Goal: Find specific page/section: Find specific page/section

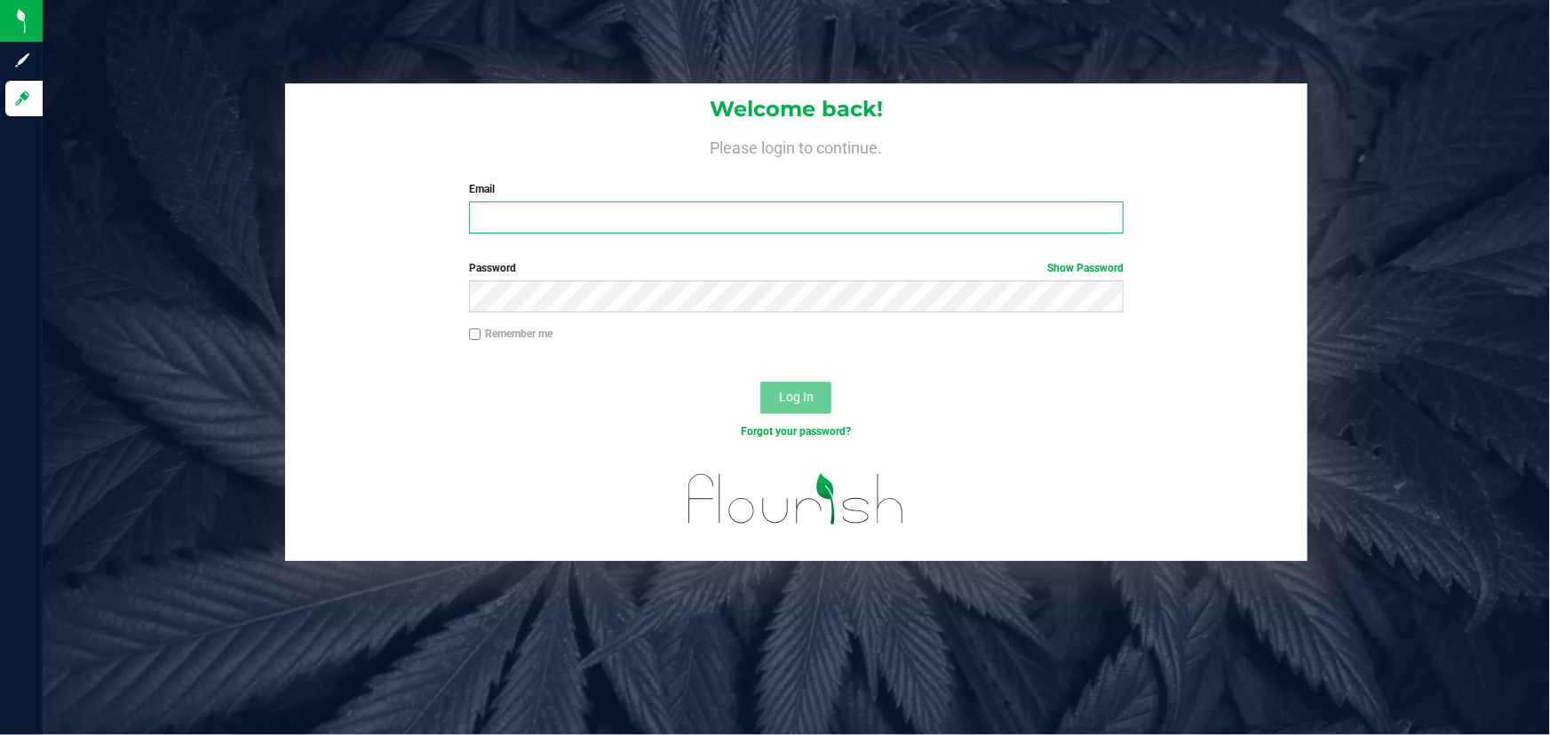
type input "[PERSON_NAME][EMAIL_ADDRESS][DOMAIN_NAME]"
click at [329, 363] on div at bounding box center [796, 367] width 1022 height 14
click at [798, 406] on button "Log In" at bounding box center [795, 398] width 71 height 32
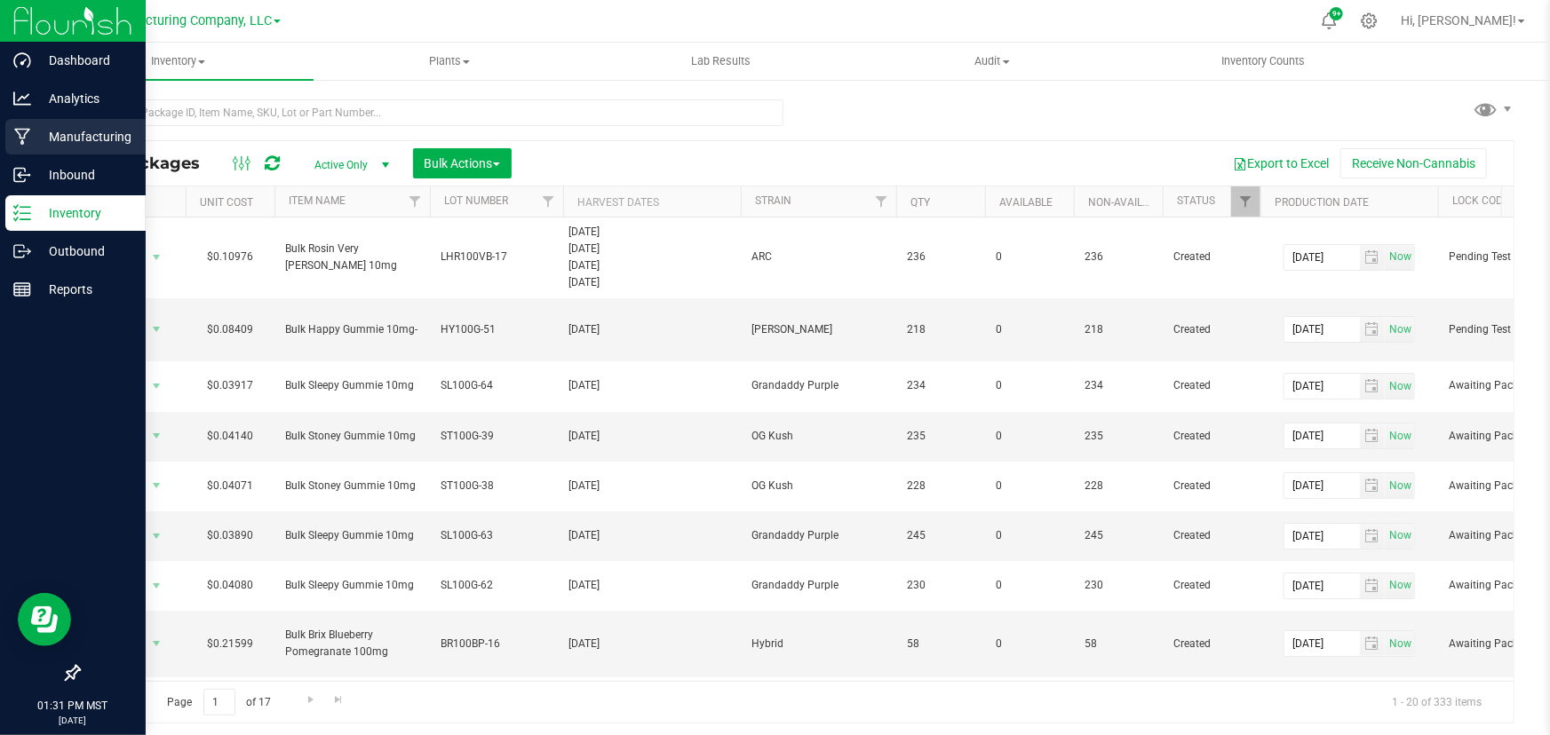
click at [17, 126] on div "Manufacturing" at bounding box center [75, 137] width 140 height 36
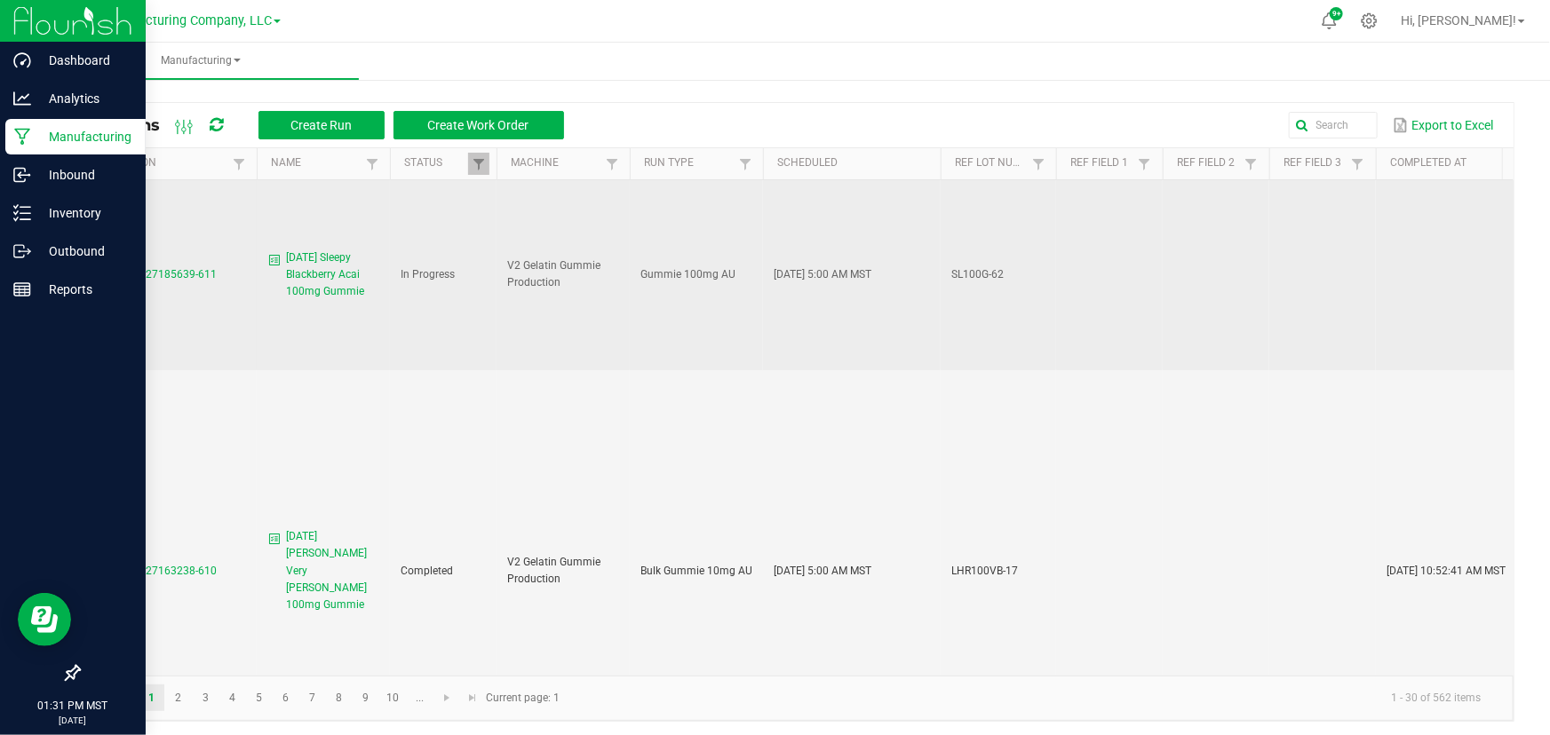
click at [153, 268] on span "MP-20250827185639-611" at bounding box center [153, 274] width 127 height 12
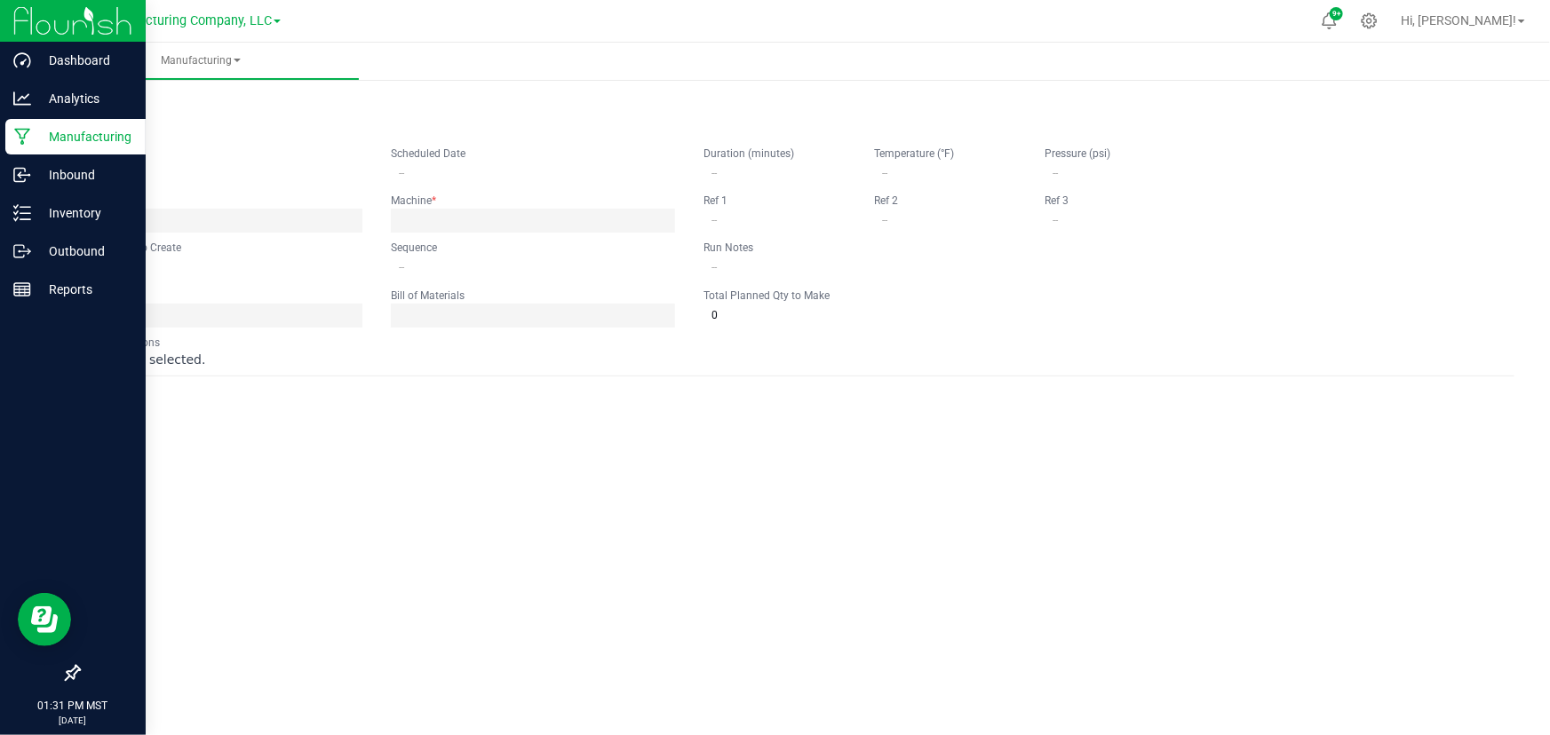
type input "[DATE] Sleepy Blackberry Acai 100mg Gummie"
type input "[DATE] 5:00 AM"
type input "SL100G-62"
type input "0"
type input "7,286"
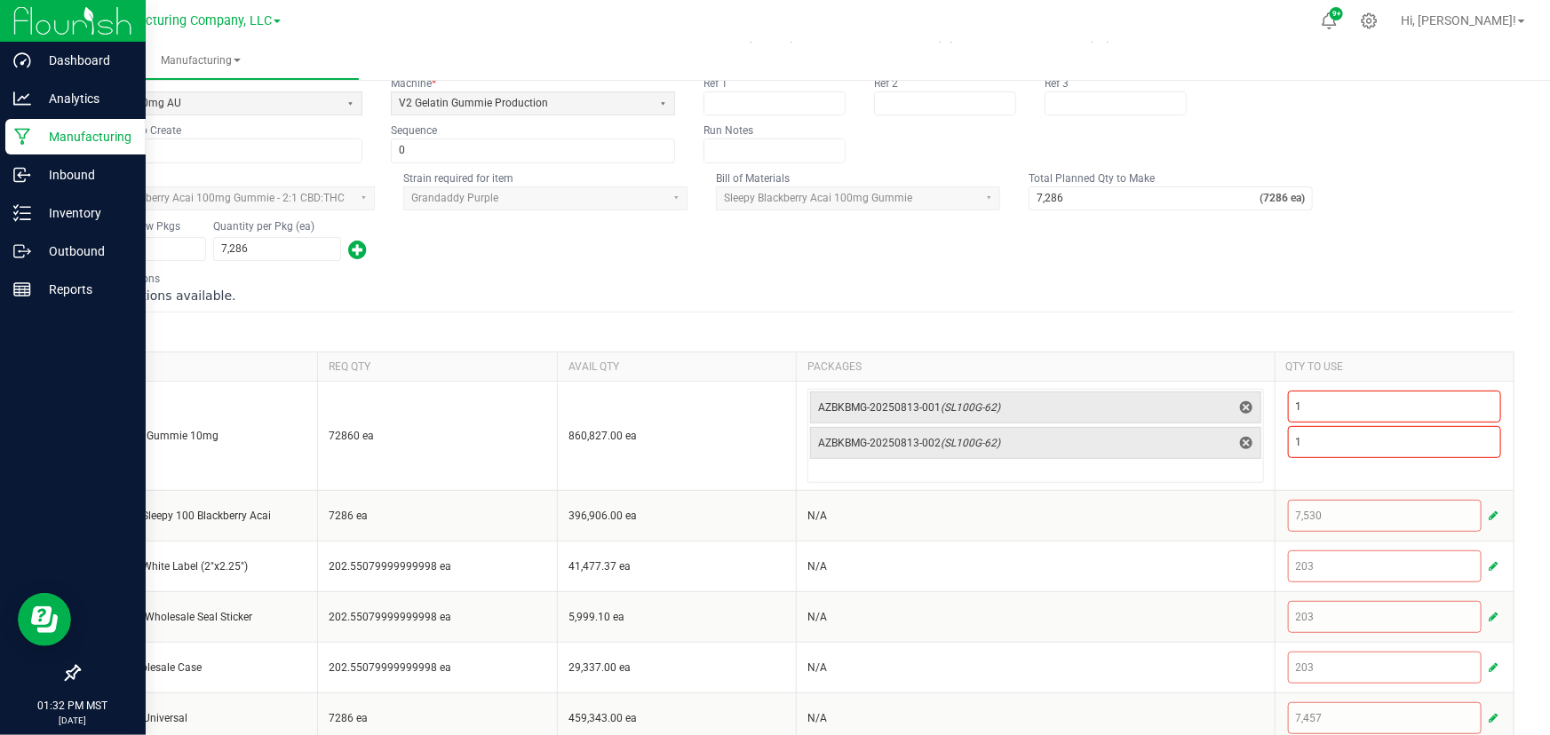
scroll to position [195, 0]
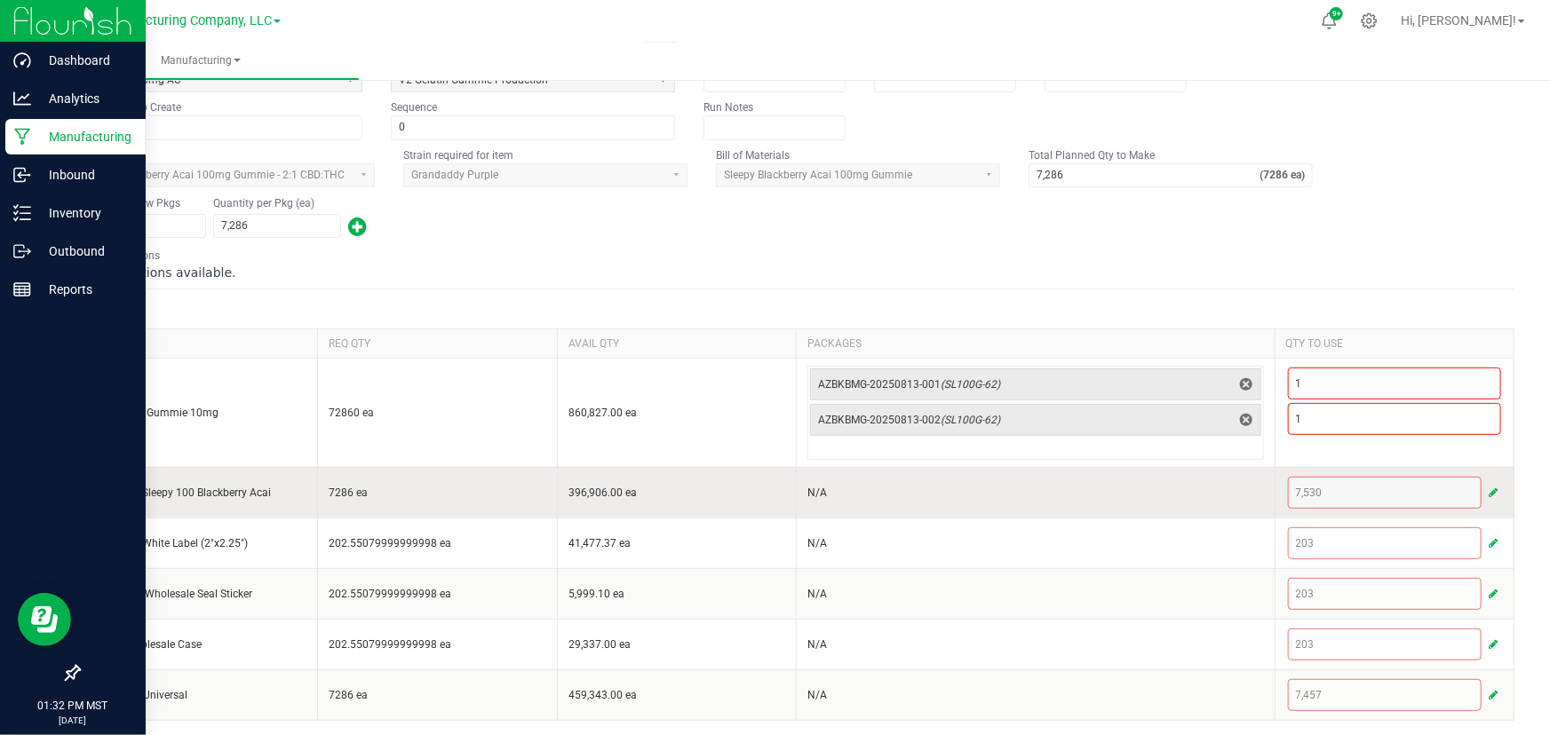
click at [1485, 493] on button "button" at bounding box center [1493, 492] width 16 height 21
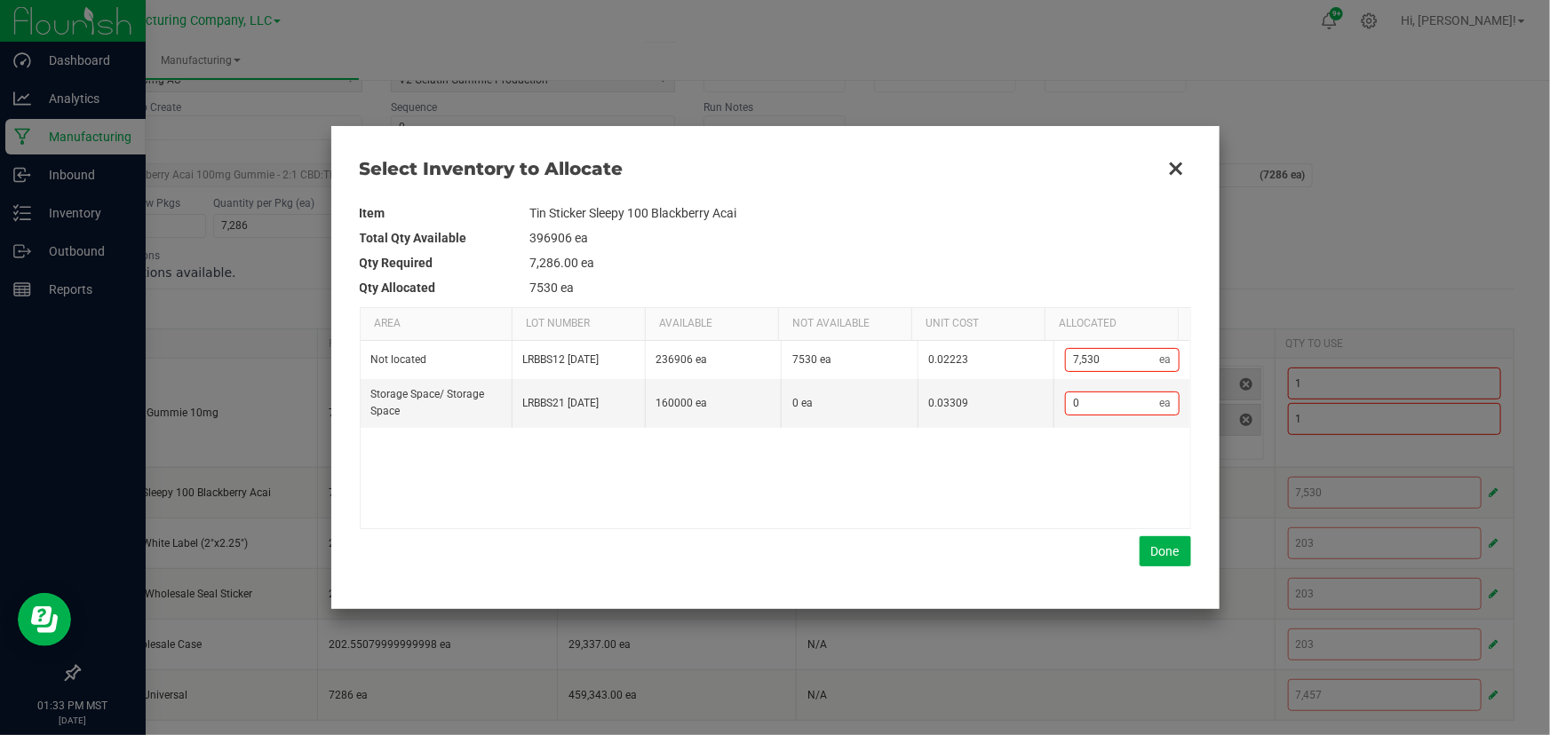
click at [805, 248] on td "396906 ea" at bounding box center [860, 238] width 661 height 25
click at [1178, 162] on button "Close" at bounding box center [1175, 168] width 37 height 37
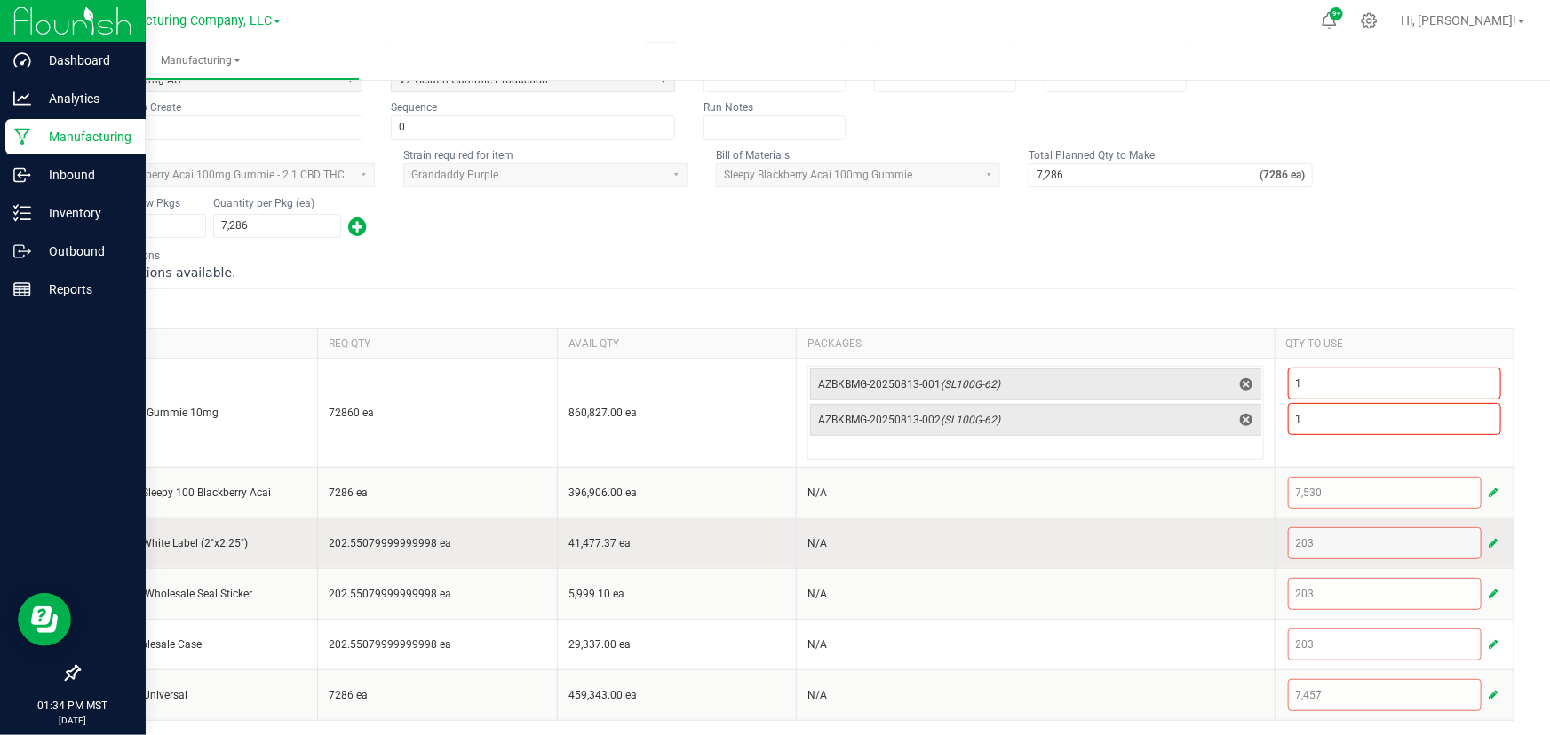
click at [1488, 536] on span "button" at bounding box center [1492, 543] width 9 height 14
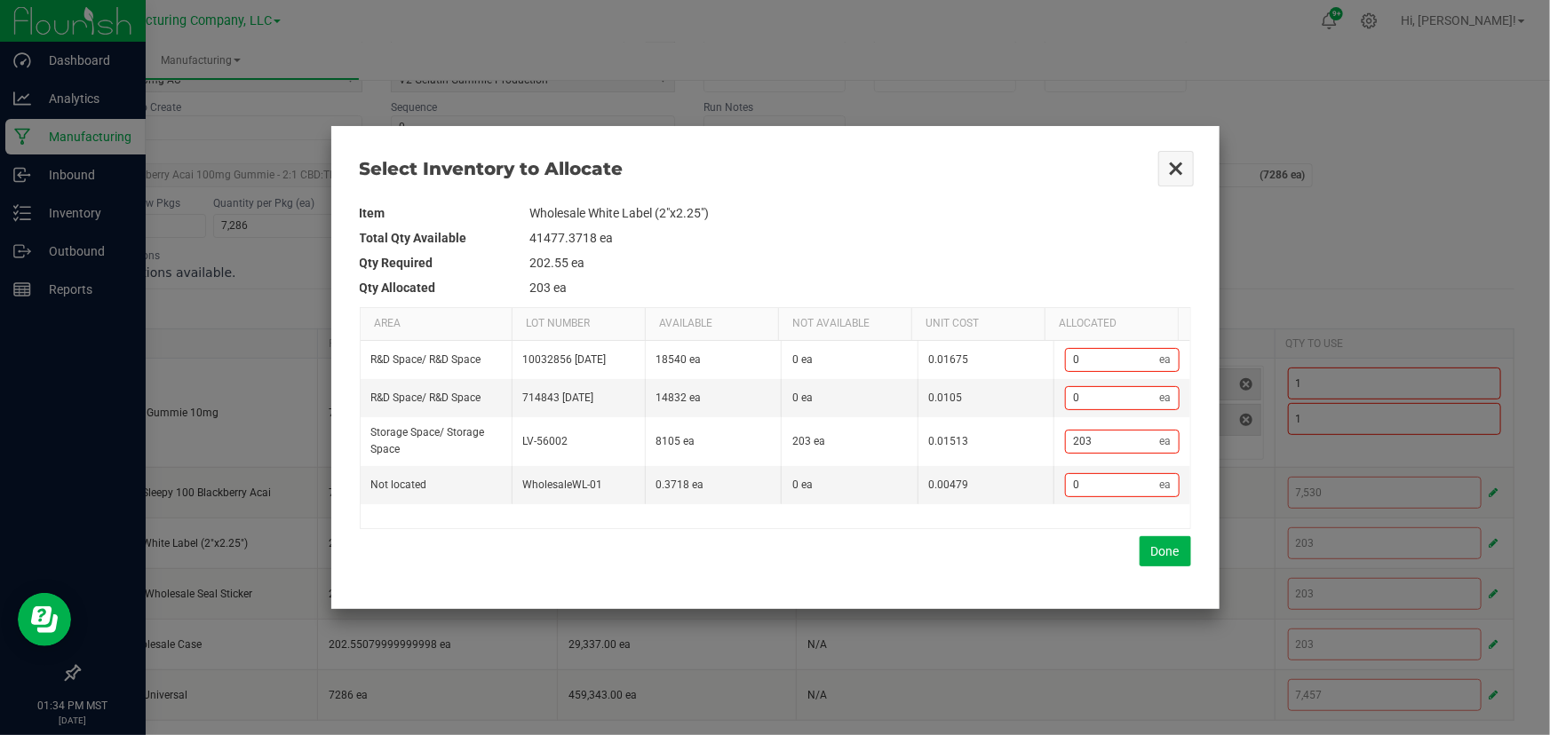
click at [1172, 165] on button "Close" at bounding box center [1175, 168] width 37 height 37
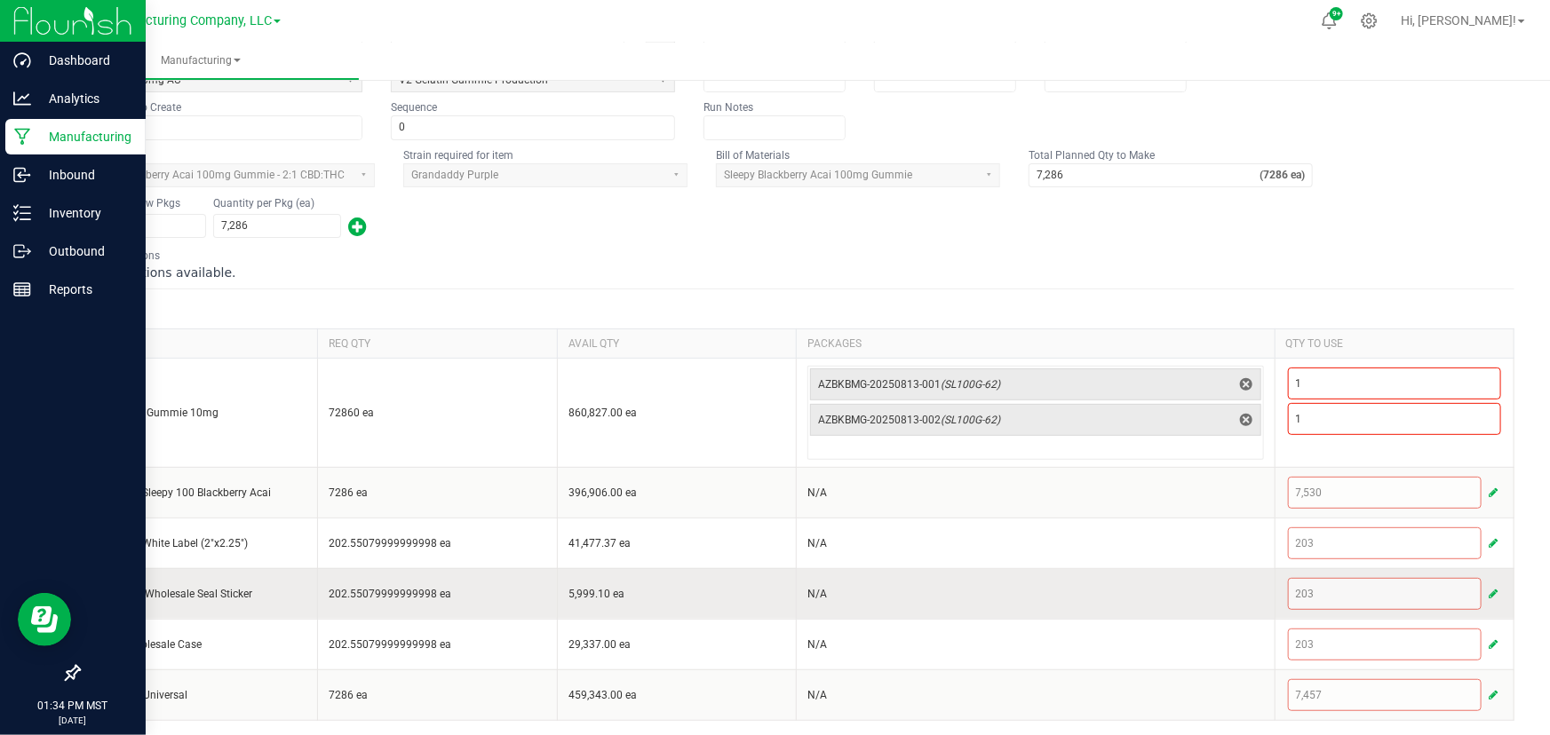
click at [1488, 587] on span "button" at bounding box center [1492, 594] width 9 height 14
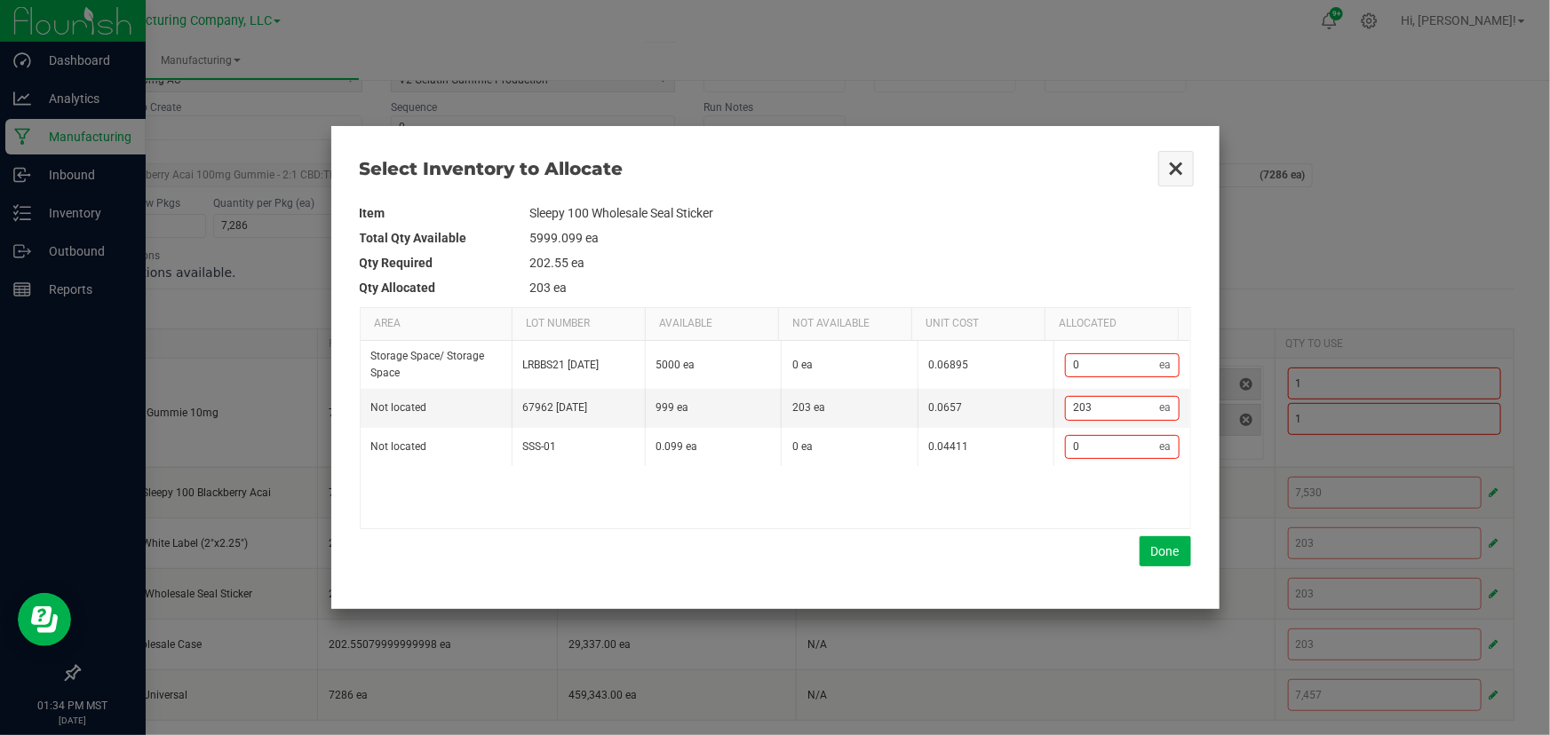
click at [1170, 176] on button "Close" at bounding box center [1175, 168] width 37 height 37
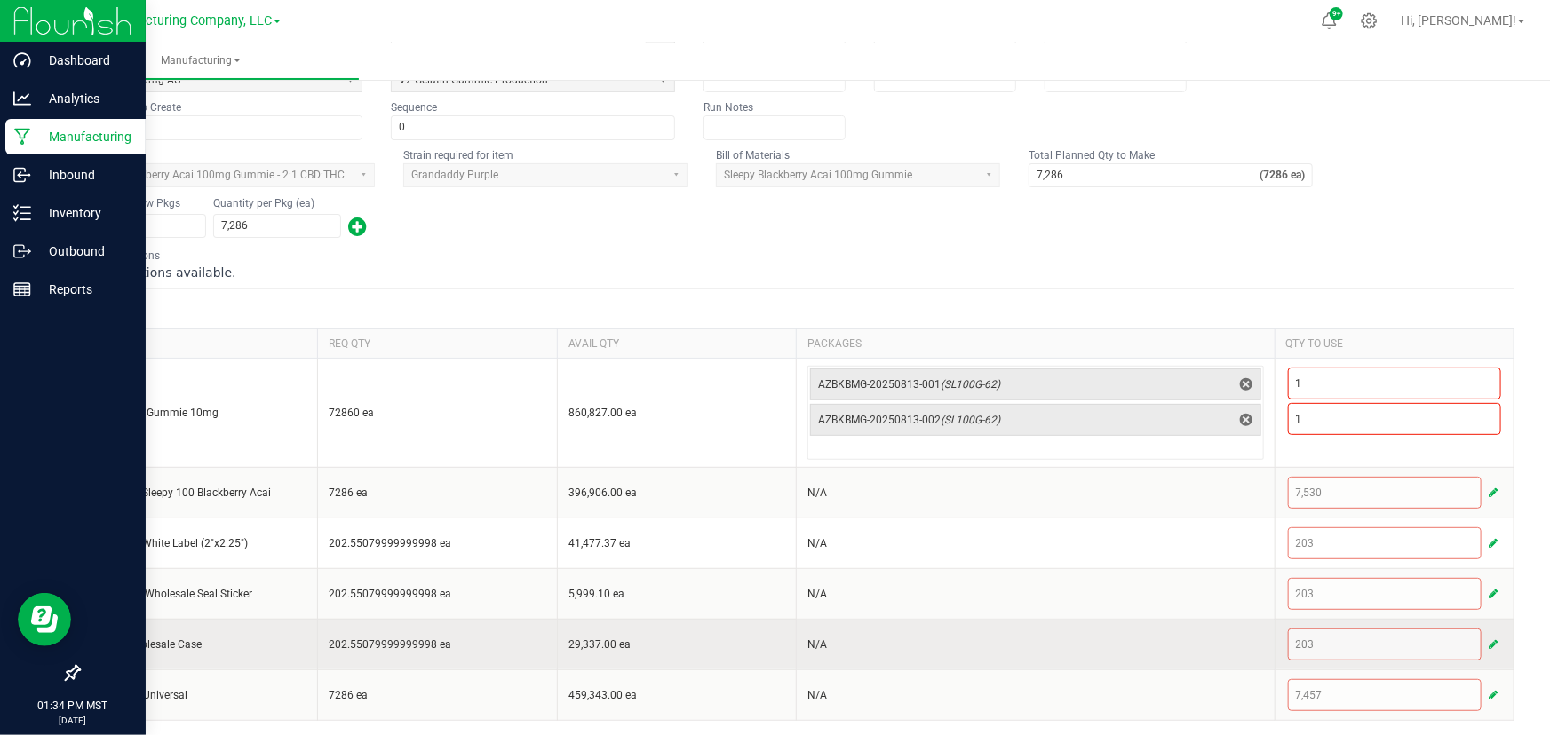
click at [1488, 639] on span "button" at bounding box center [1492, 645] width 9 height 14
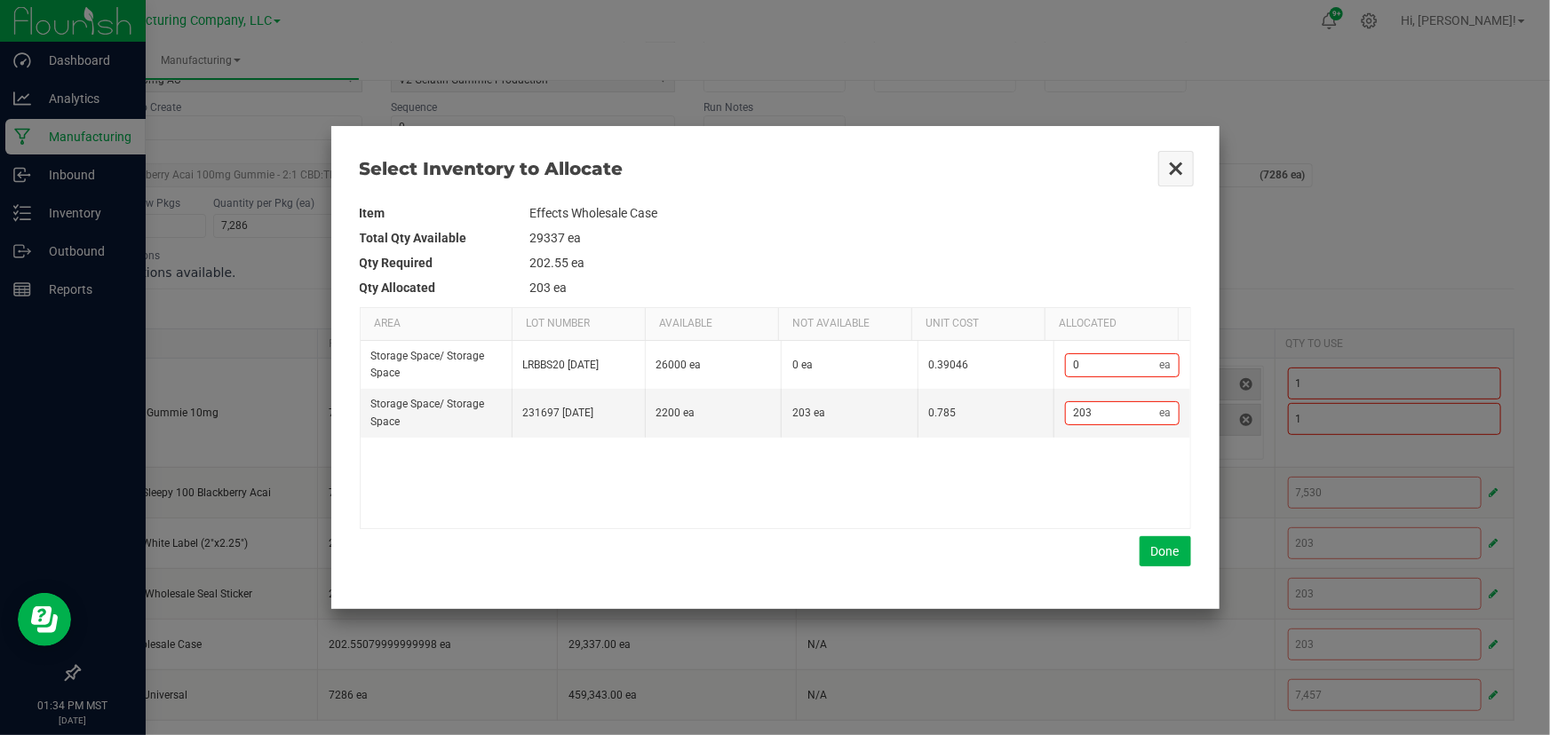
click at [1171, 175] on button "Close" at bounding box center [1175, 168] width 37 height 37
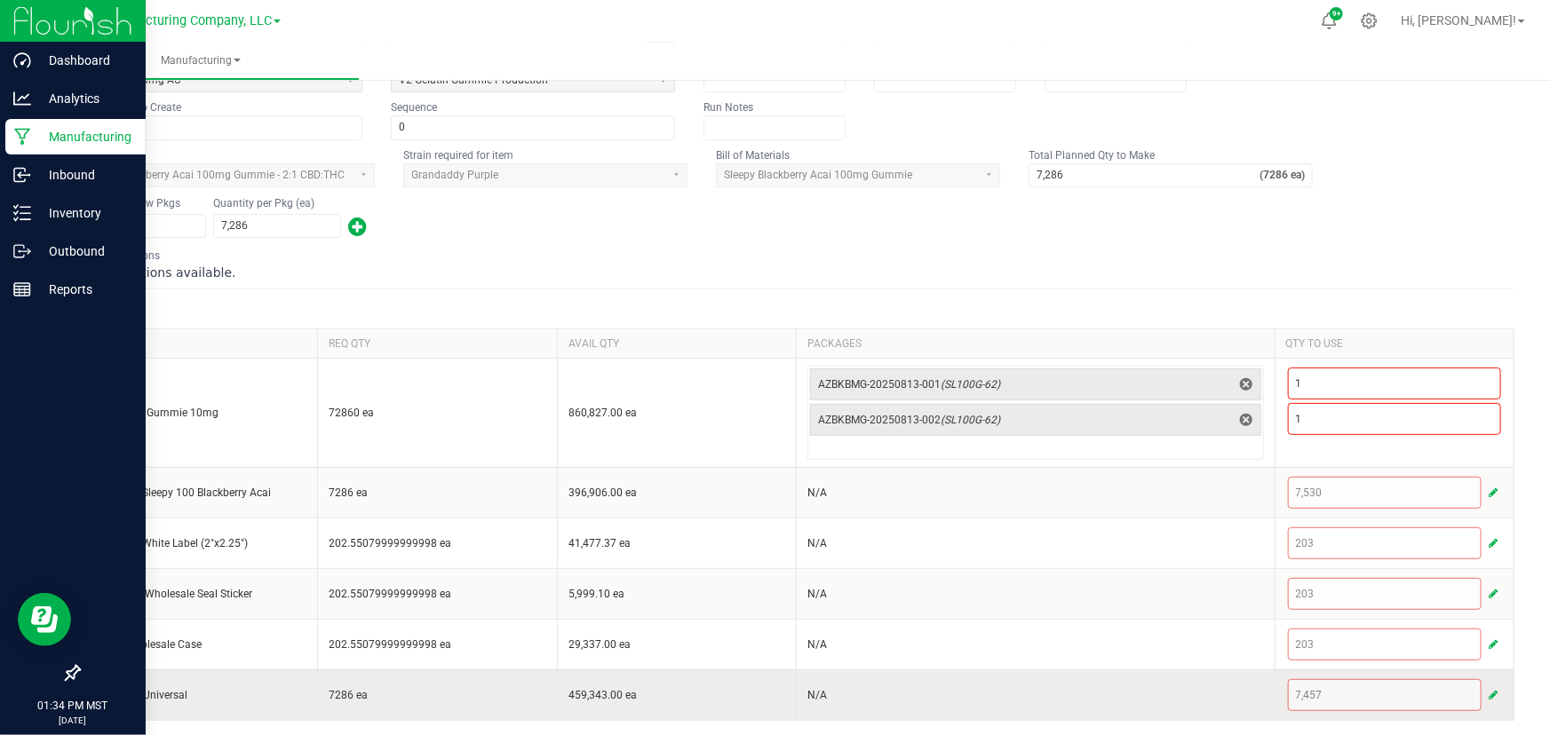
click at [1488, 696] on span "button" at bounding box center [1492, 695] width 9 height 14
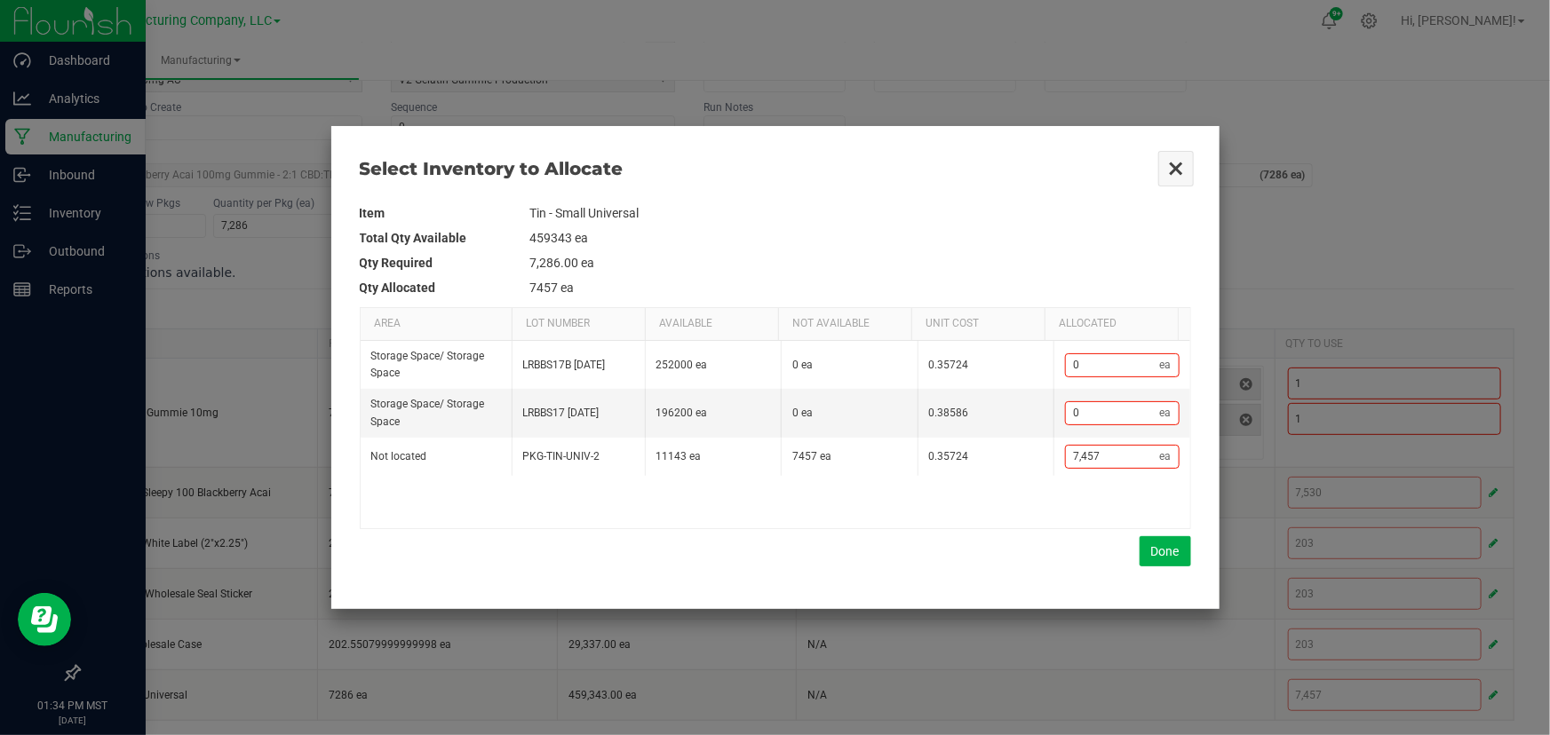
click at [1173, 168] on button "Close" at bounding box center [1175, 168] width 37 height 37
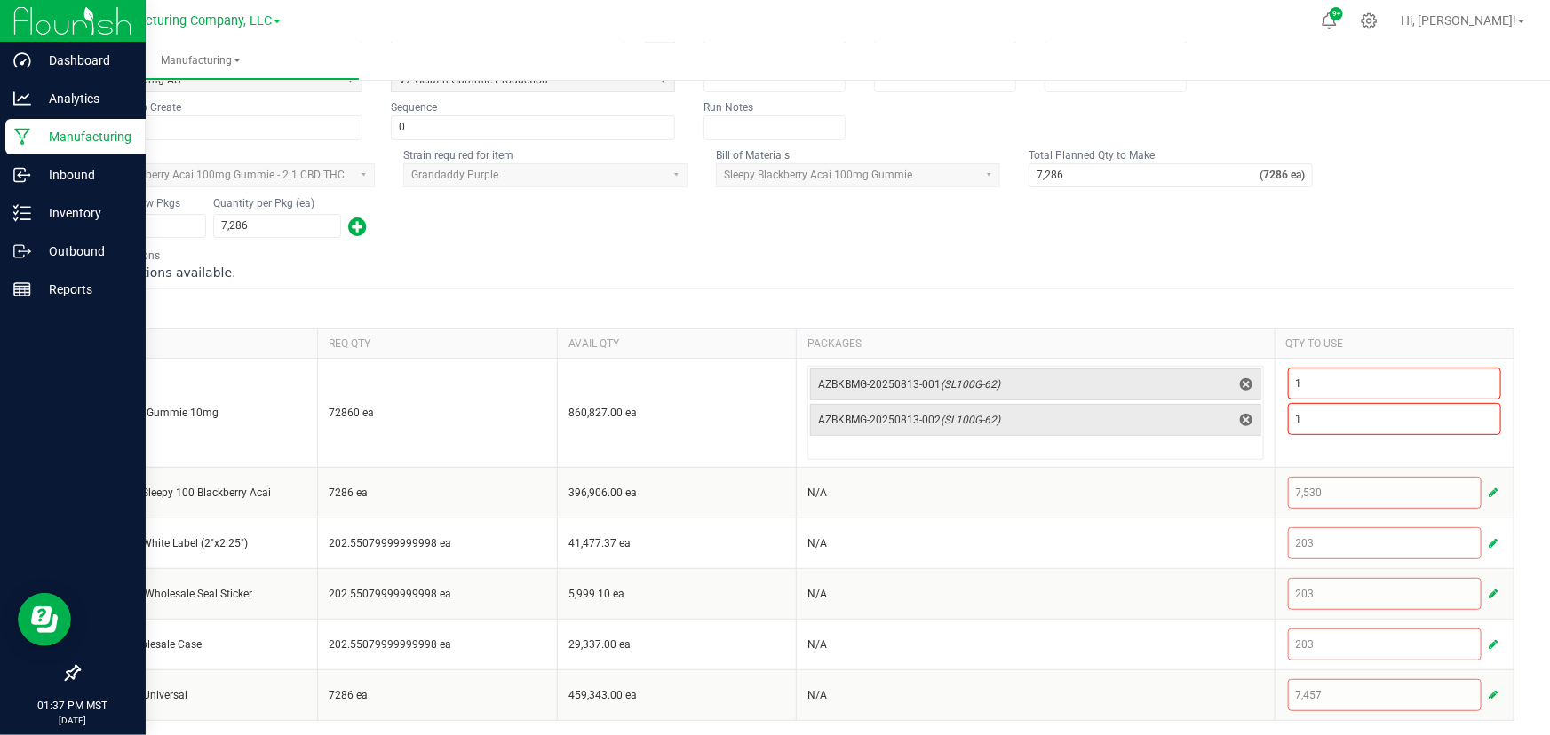
click at [36, 142] on p "Manufacturing" at bounding box center [84, 136] width 107 height 21
